Goal: Transaction & Acquisition: Obtain resource

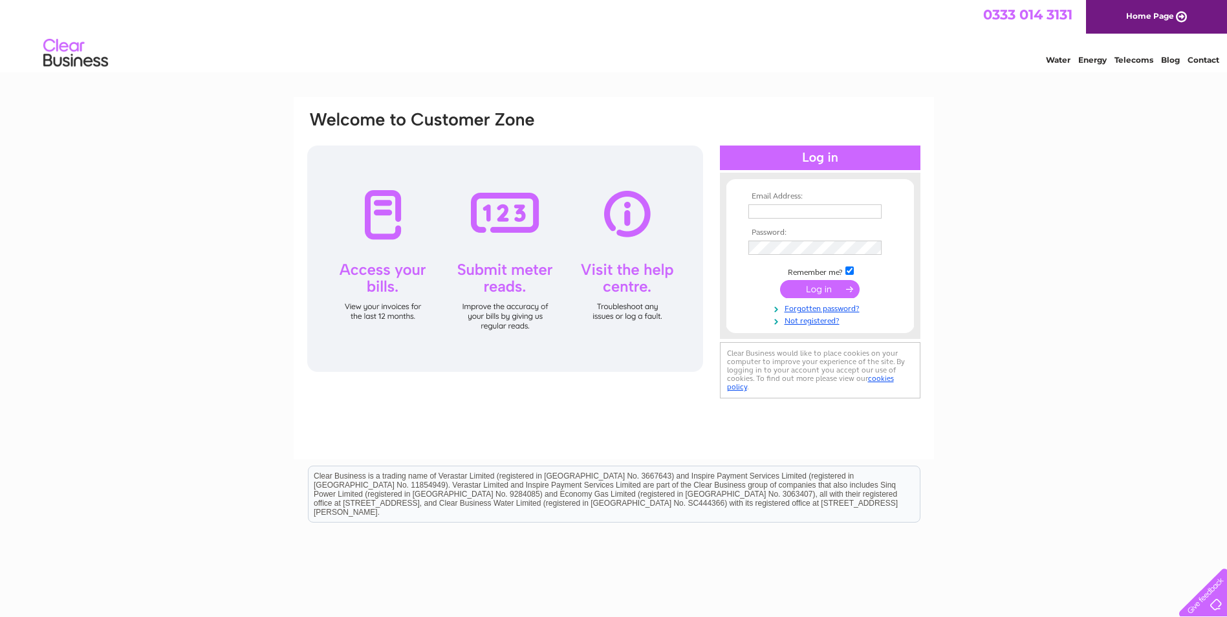
type input "[EMAIL_ADDRESS][DOMAIN_NAME]"
click at [818, 293] on input "submit" at bounding box center [820, 289] width 80 height 18
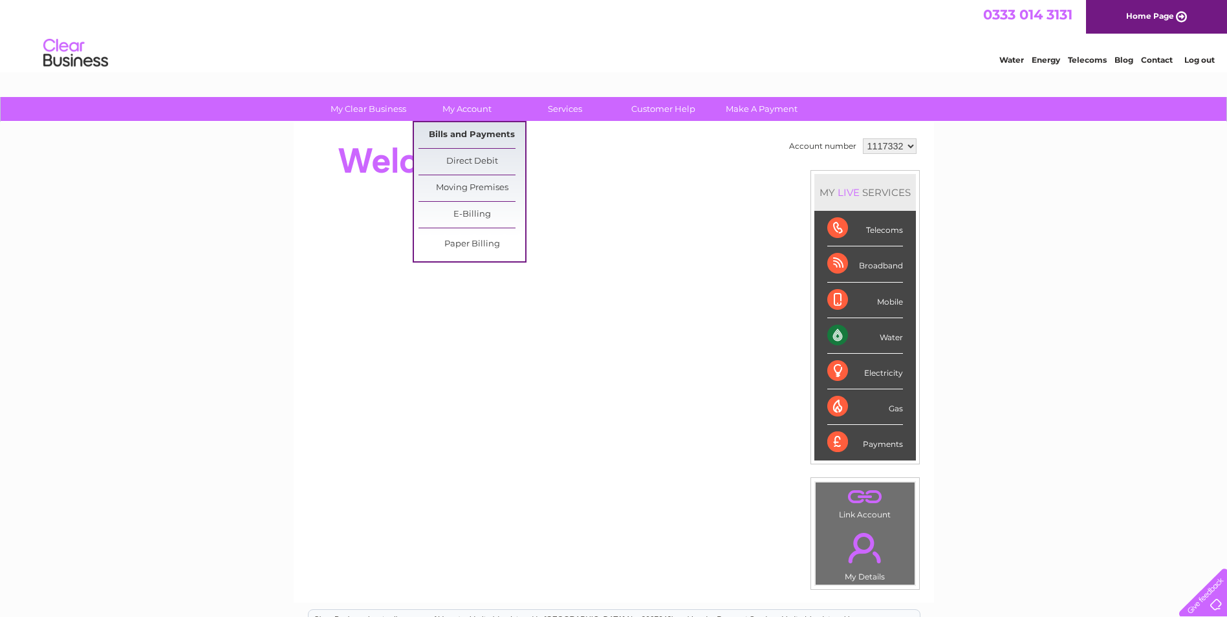
click at [459, 141] on link "Bills and Payments" at bounding box center [472, 135] width 107 height 26
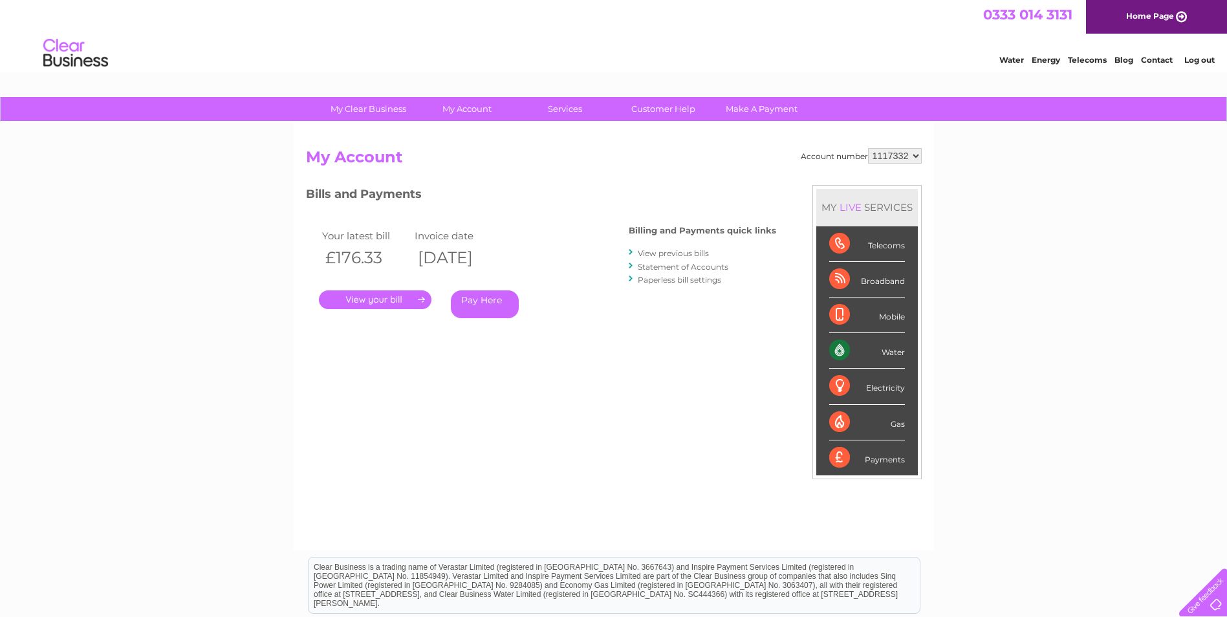
click at [391, 302] on link "." at bounding box center [375, 300] width 113 height 19
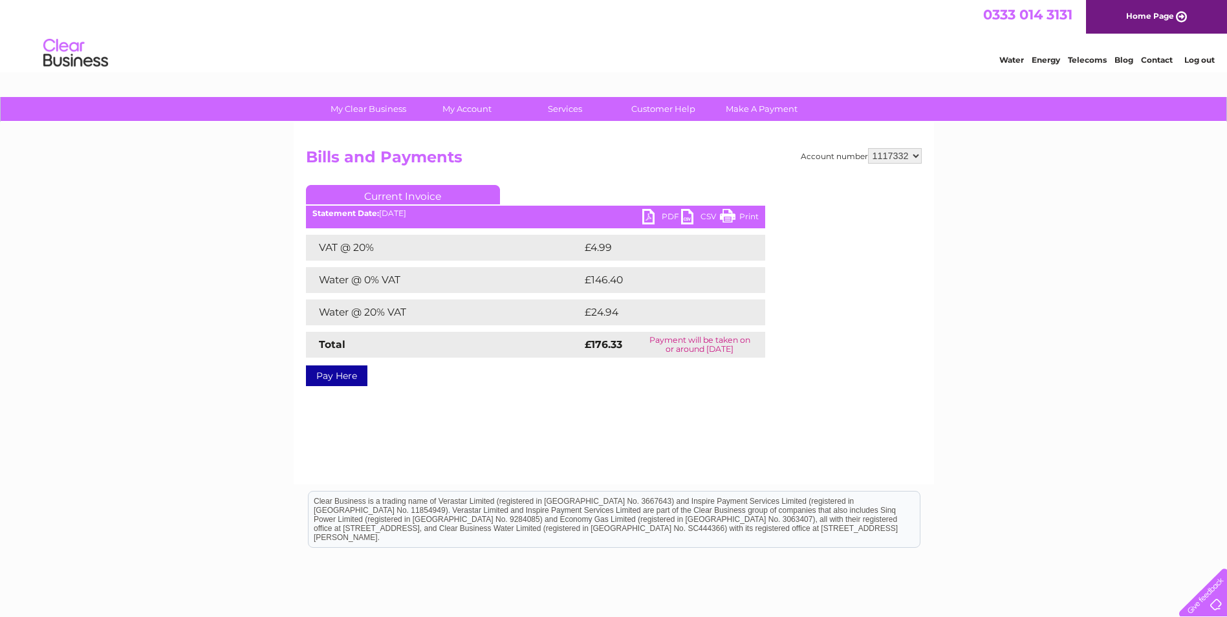
click at [345, 380] on link "Pay Here" at bounding box center [336, 376] width 61 height 21
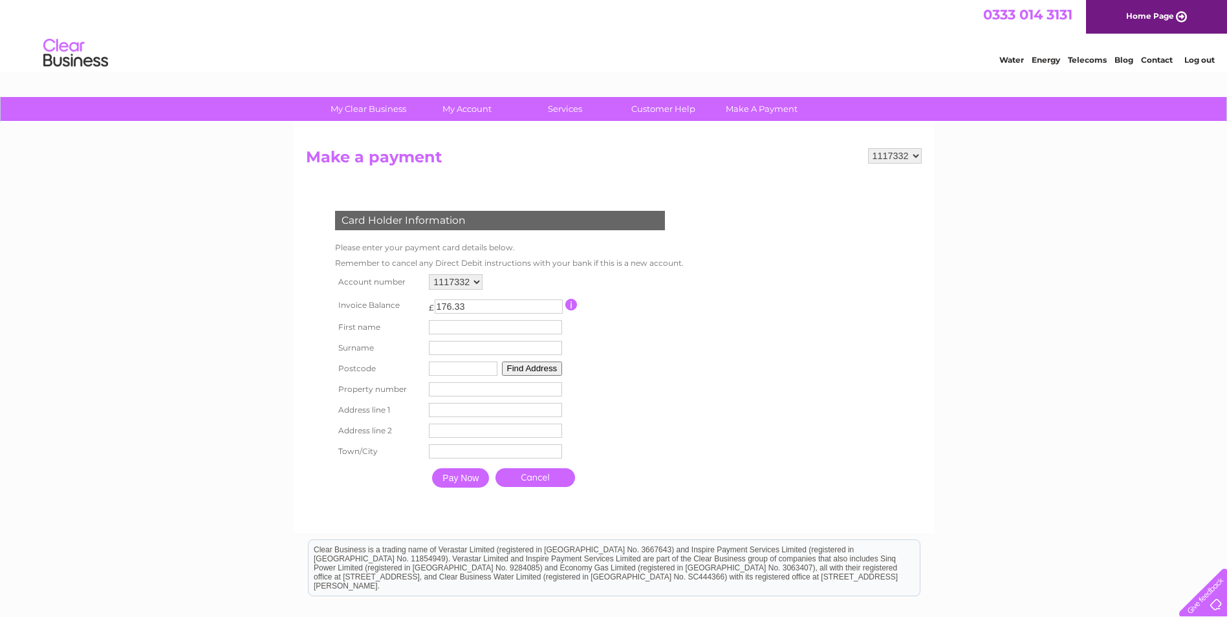
click at [536, 485] on link "Cancel" at bounding box center [536, 477] width 80 height 19
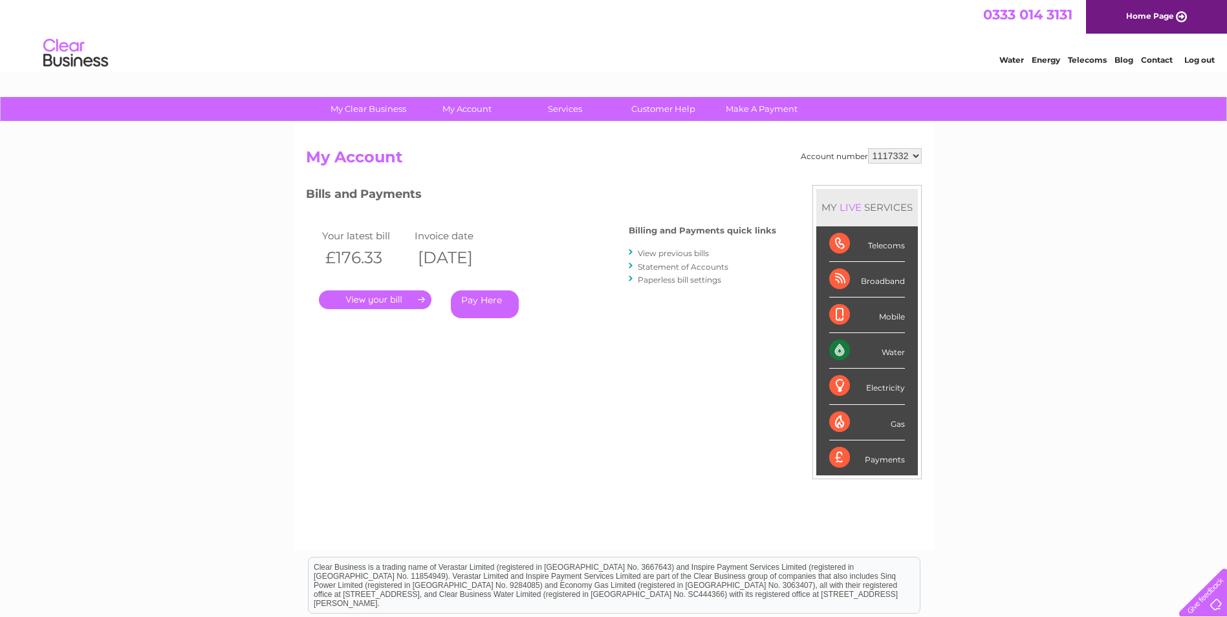
click at [353, 303] on link "." at bounding box center [375, 300] width 113 height 19
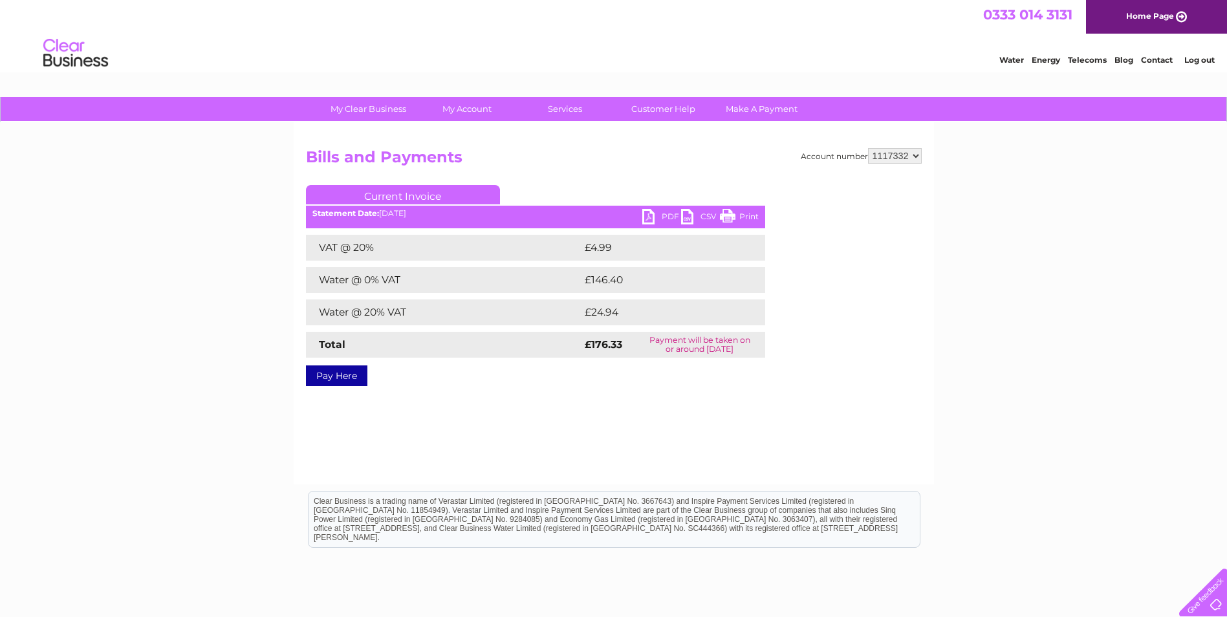
click at [649, 219] on link "PDF" at bounding box center [661, 218] width 39 height 19
